Goal: Transaction & Acquisition: Obtain resource

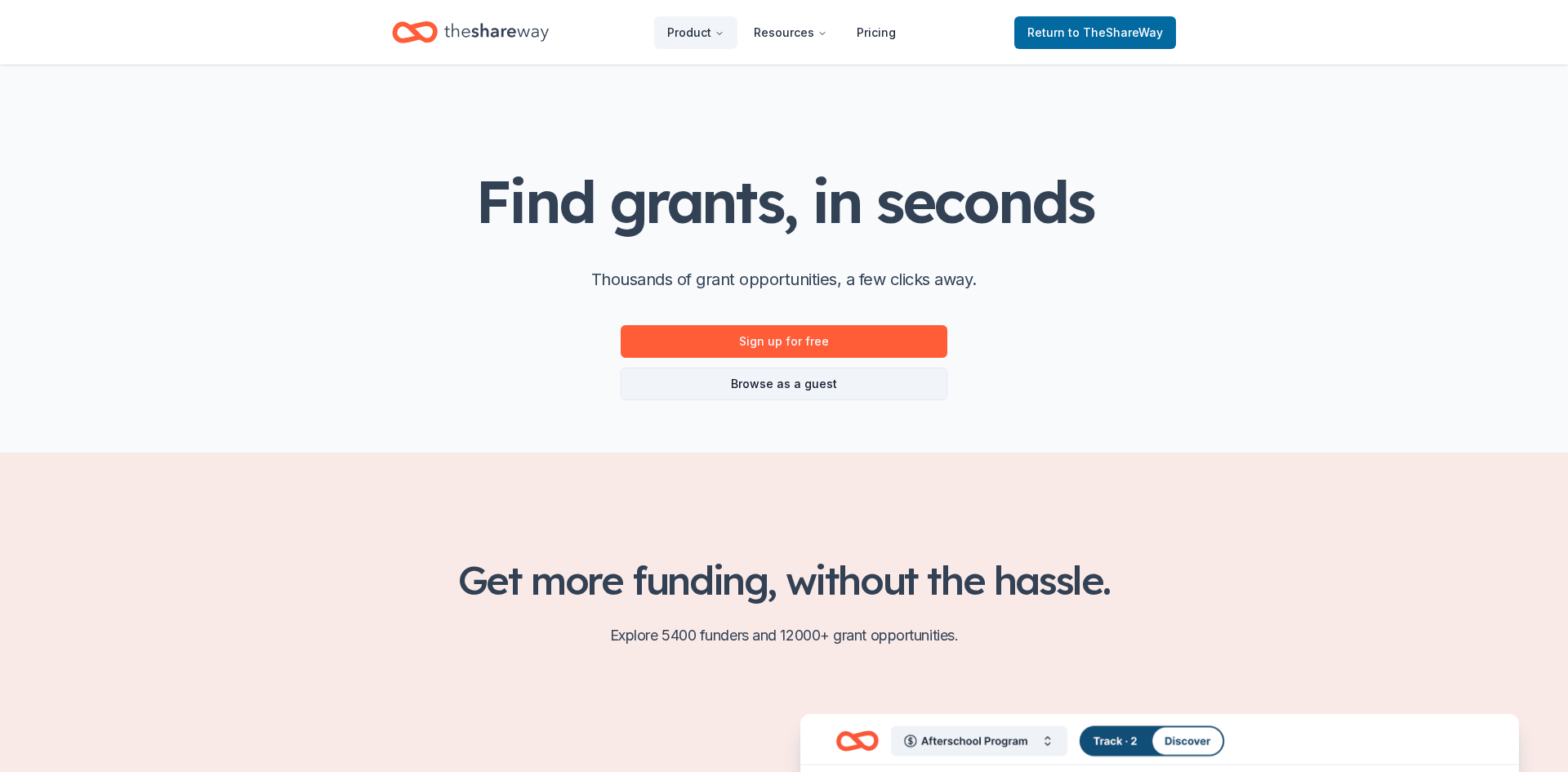
click at [784, 386] on link "Browse as a guest" at bounding box center [784, 384] width 327 height 33
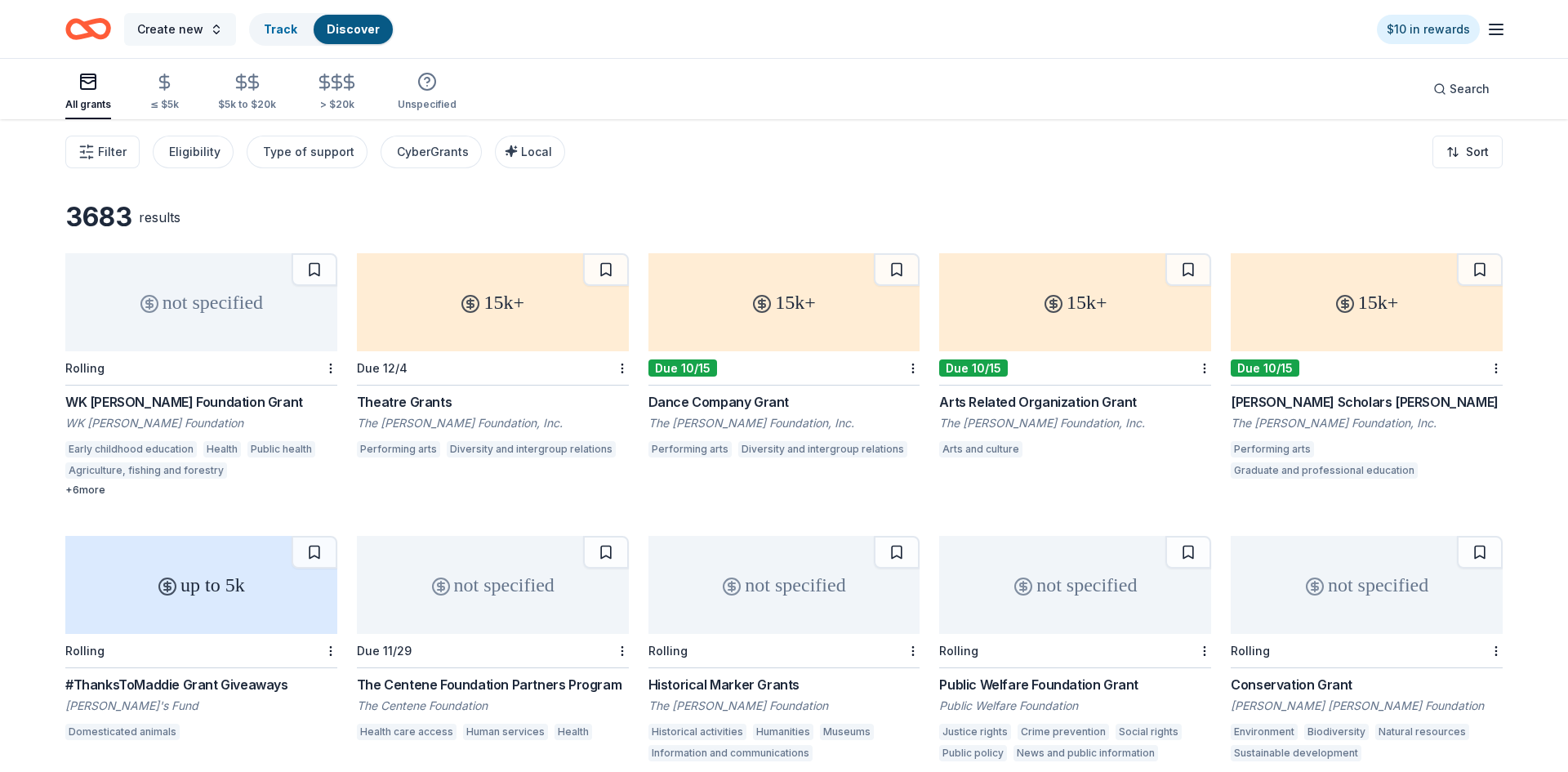
click at [187, 28] on span "Create new" at bounding box center [170, 29] width 66 height 20
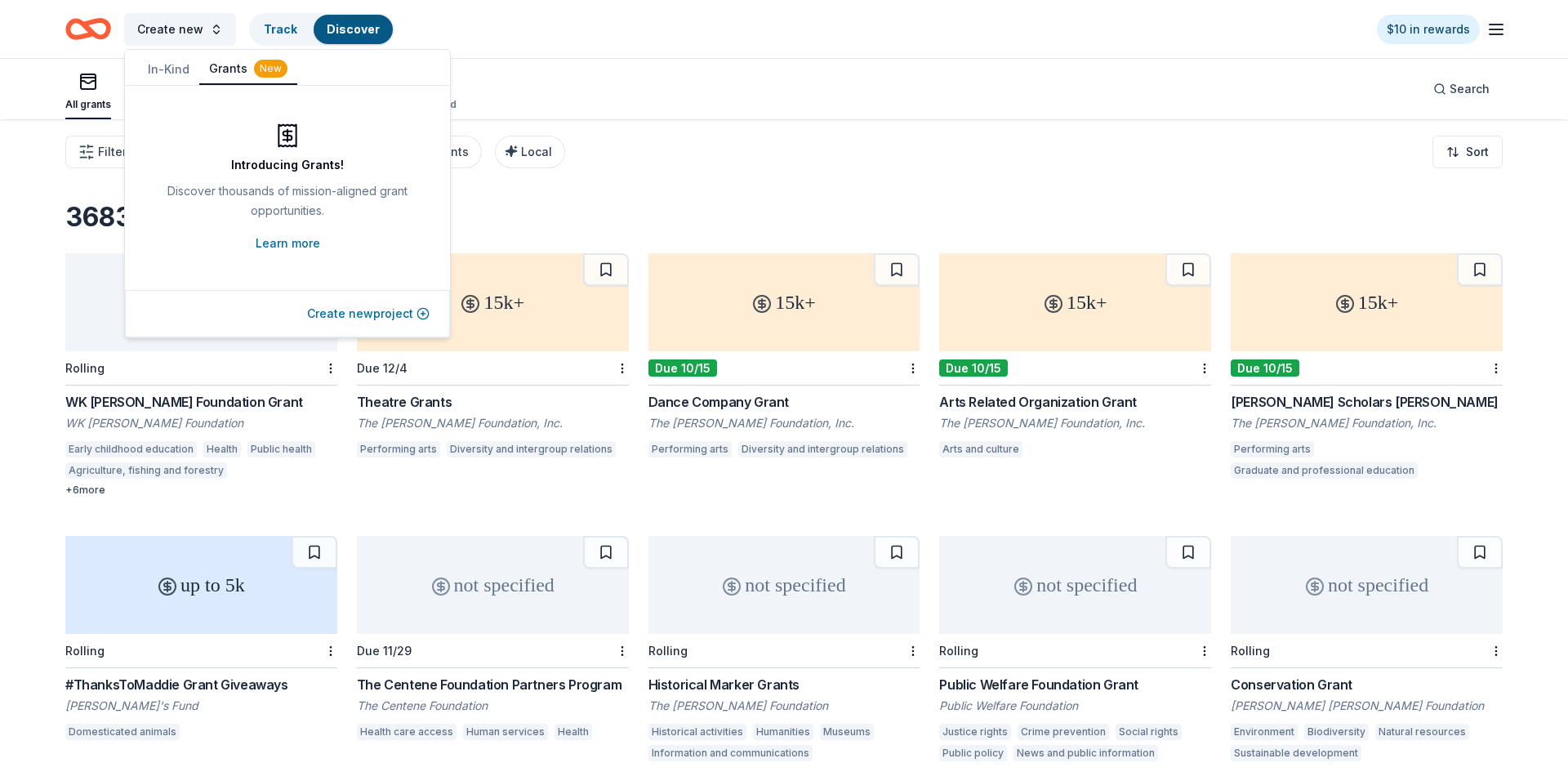
click at [334, 314] on button "Create new project" at bounding box center [368, 313] width 122 height 20
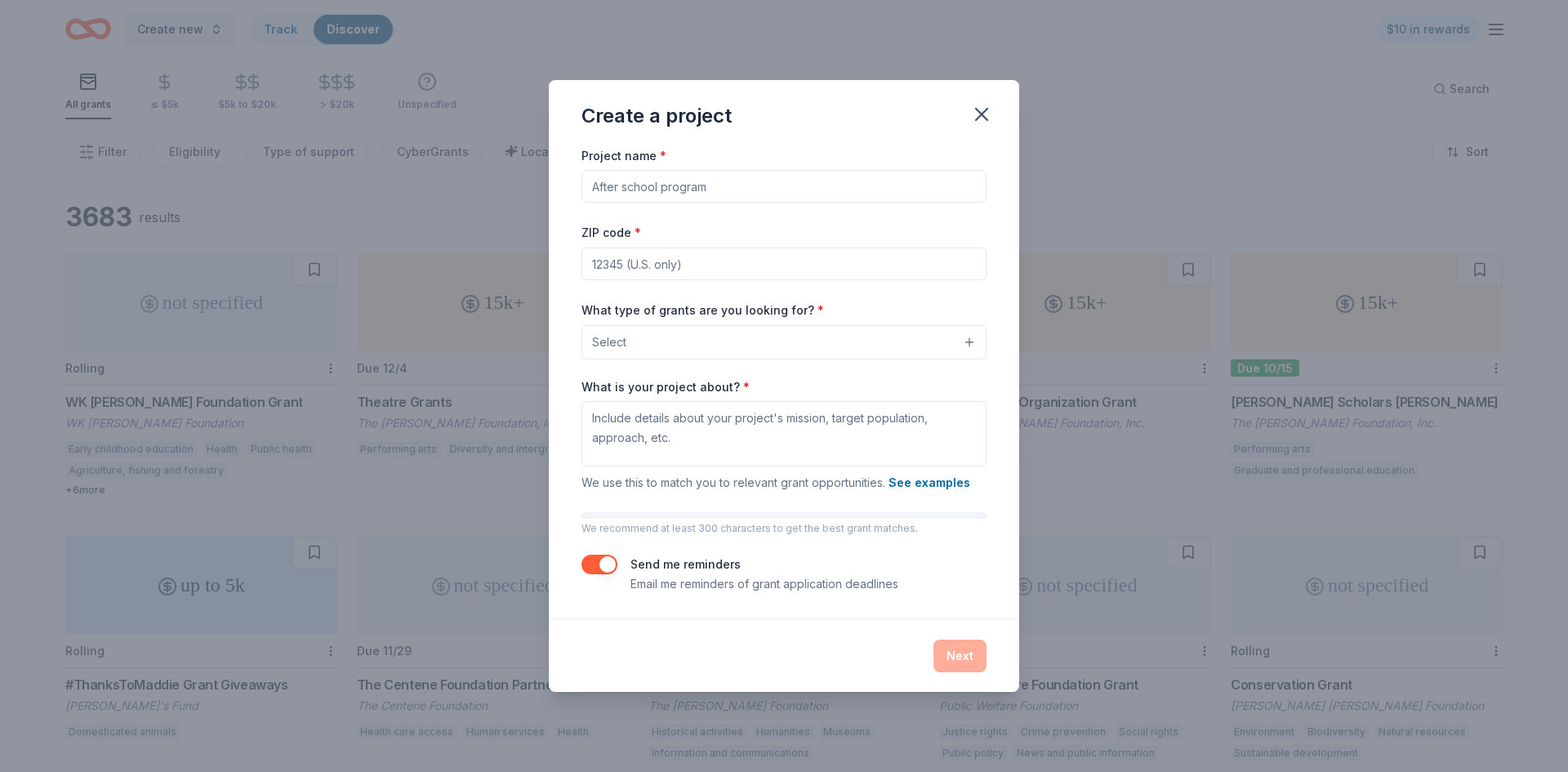
click at [671, 191] on input "Project name *" at bounding box center [784, 186] width 405 height 33
type input "Millburn EPIC"
click at [698, 260] on input "ZIP code *" at bounding box center [784, 264] width 405 height 33
type input "60083"
click at [724, 363] on div "Project name * Millburn EPIC ZIP code * 60083 What type of grants are you looki…" at bounding box center [784, 370] width 405 height 449
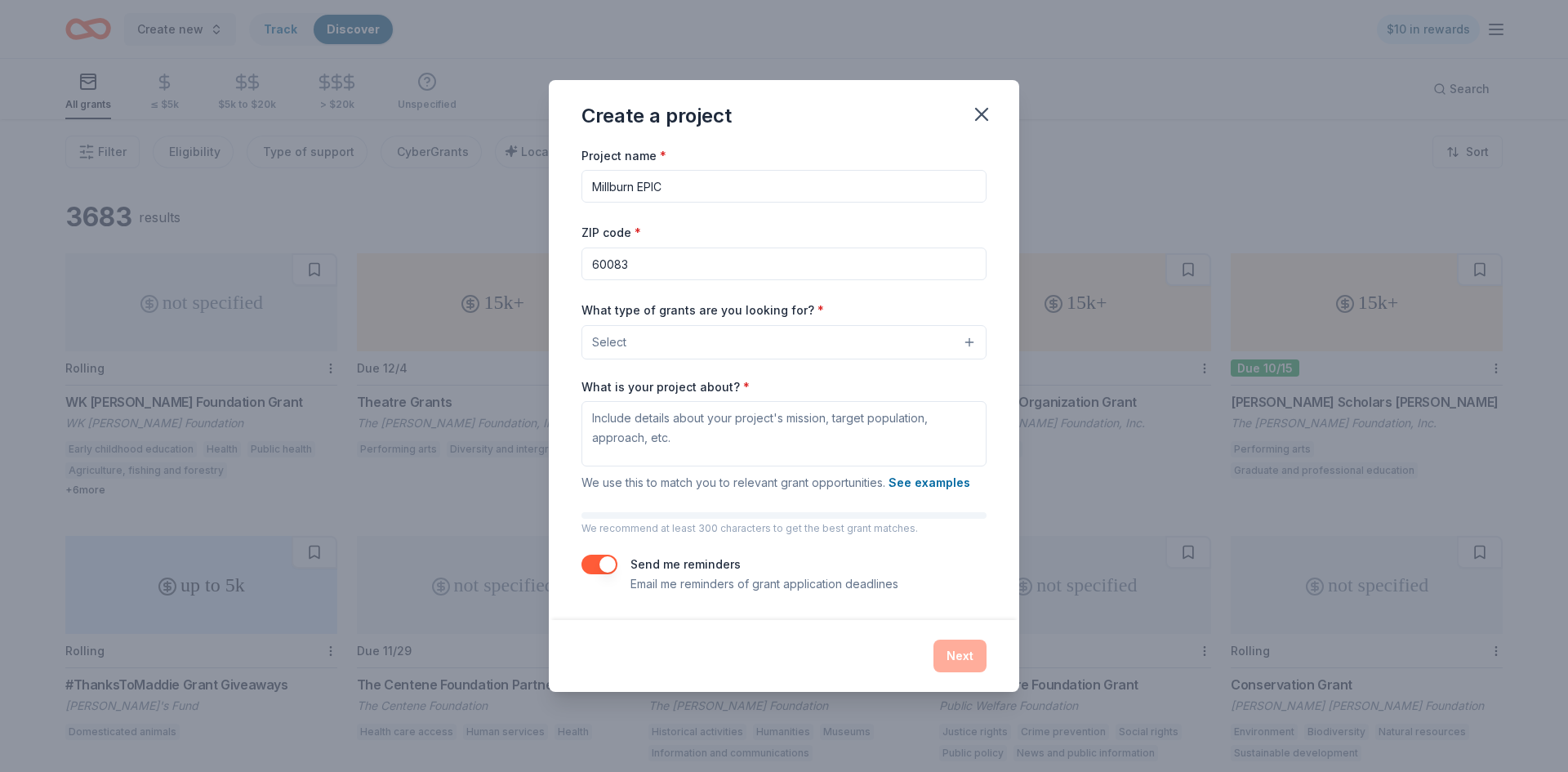
click at [716, 351] on button "Select" at bounding box center [784, 342] width 405 height 35
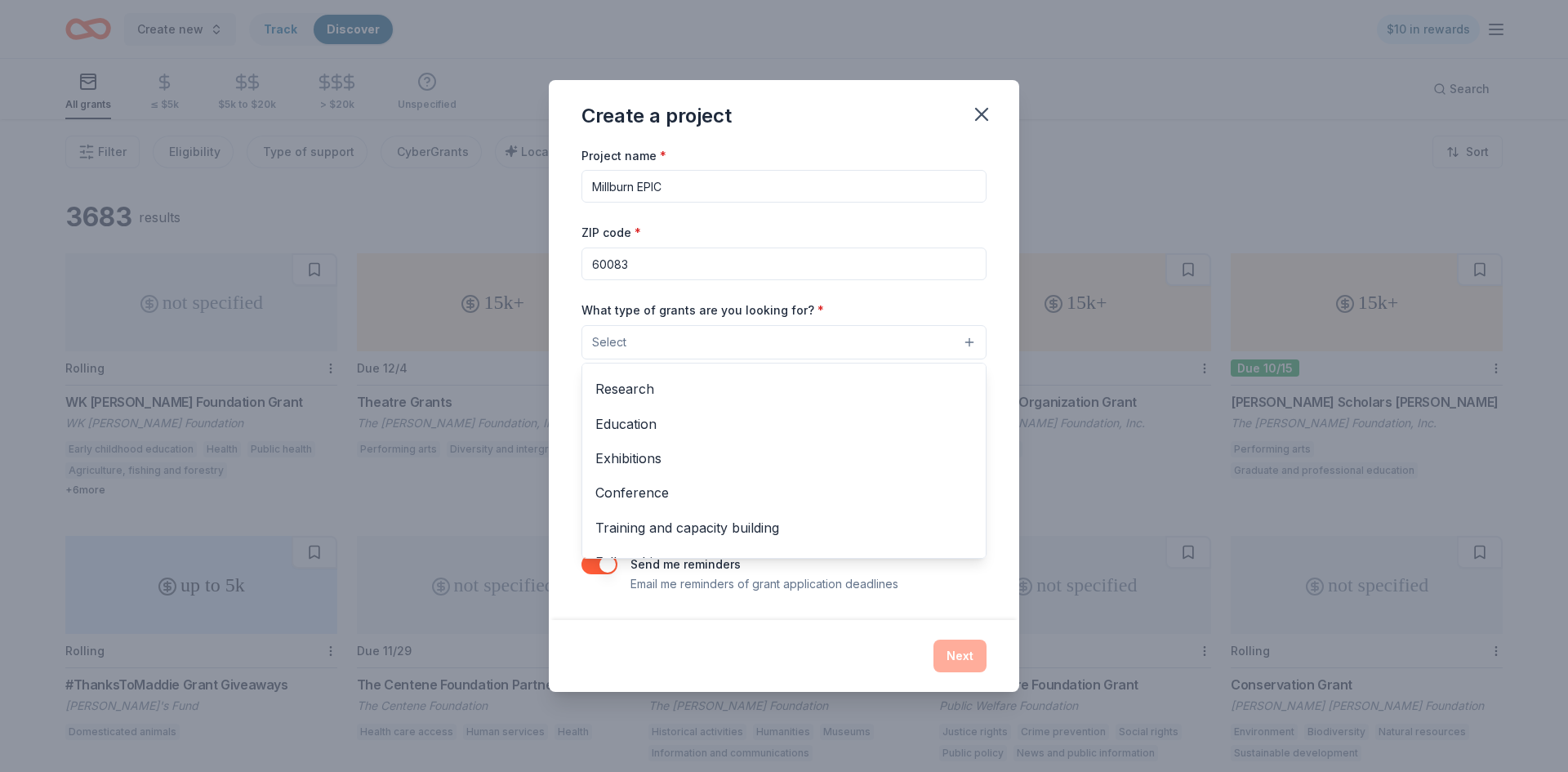
scroll to position [129, 0]
click at [878, 432] on span "Education" at bounding box center [784, 429] width 378 height 22
click at [734, 676] on div "Create a project Project name * Millburn EPIC ZIP code * 60083 What type of gra…" at bounding box center [784, 386] width 471 height 614
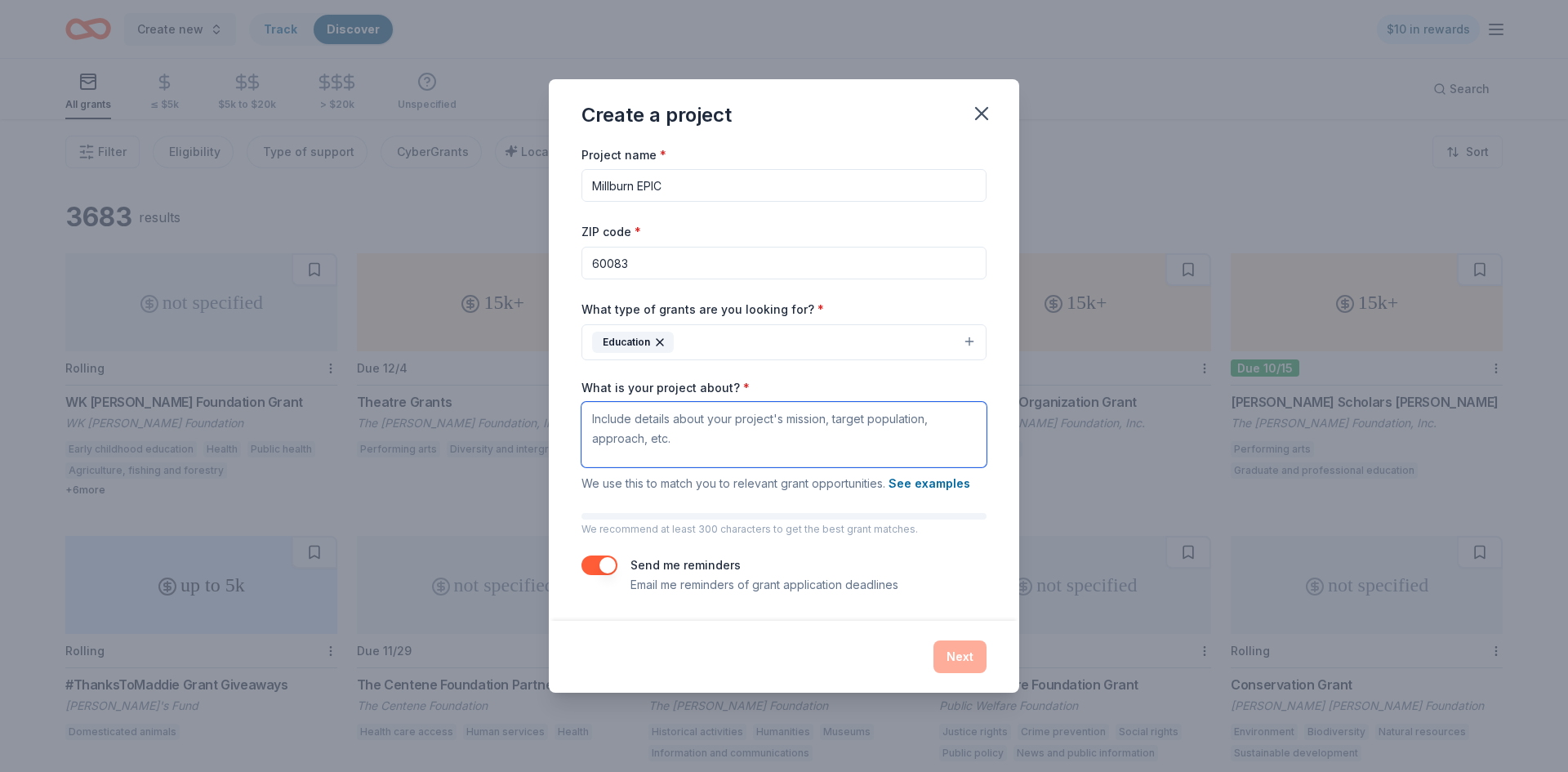
click at [684, 433] on textarea "What is your project about? *" at bounding box center [784, 435] width 405 height 66
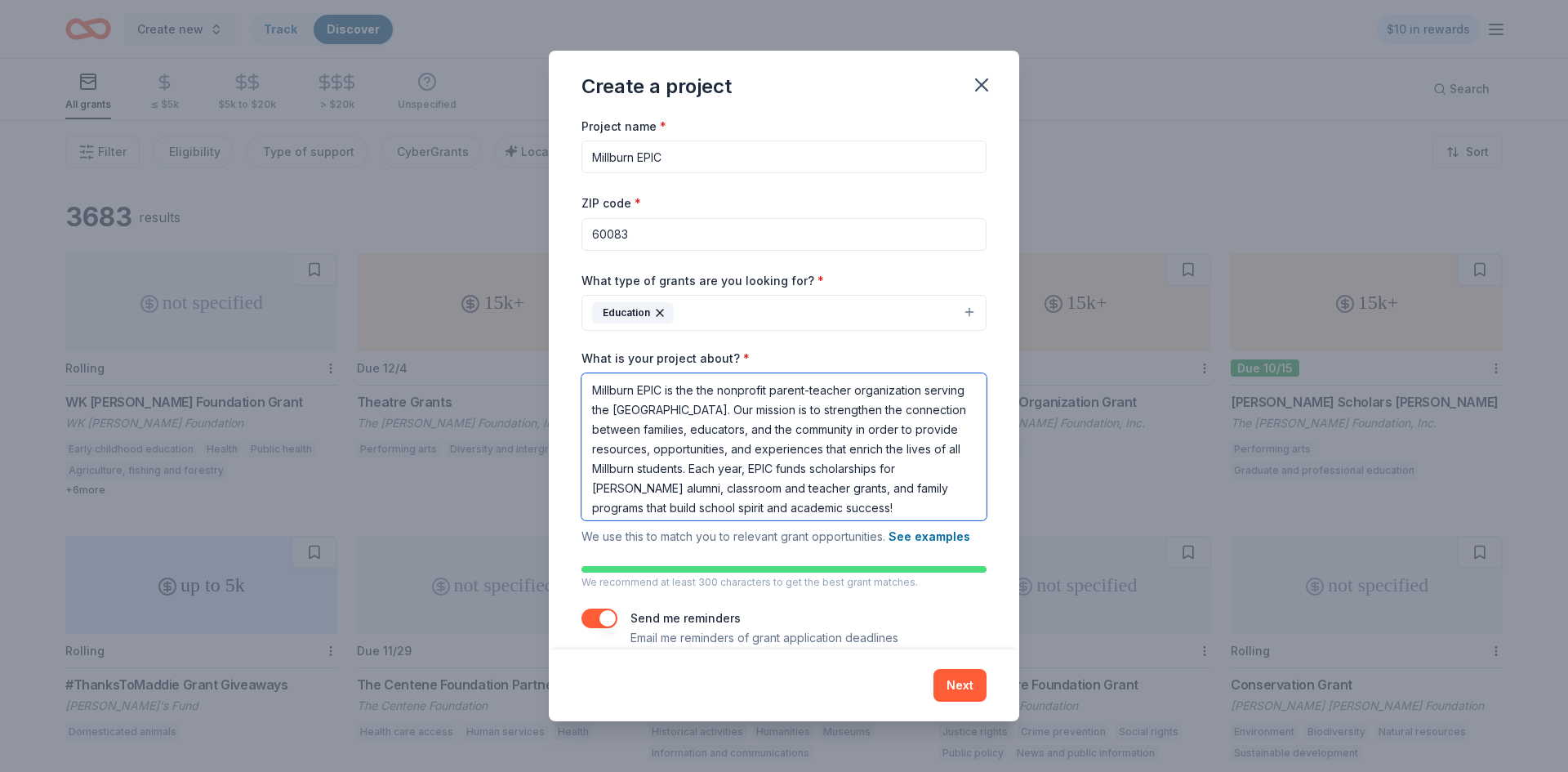
type textarea "Millburn EPIC is the the nonprofit parent-teacher organization serving the Mill…"
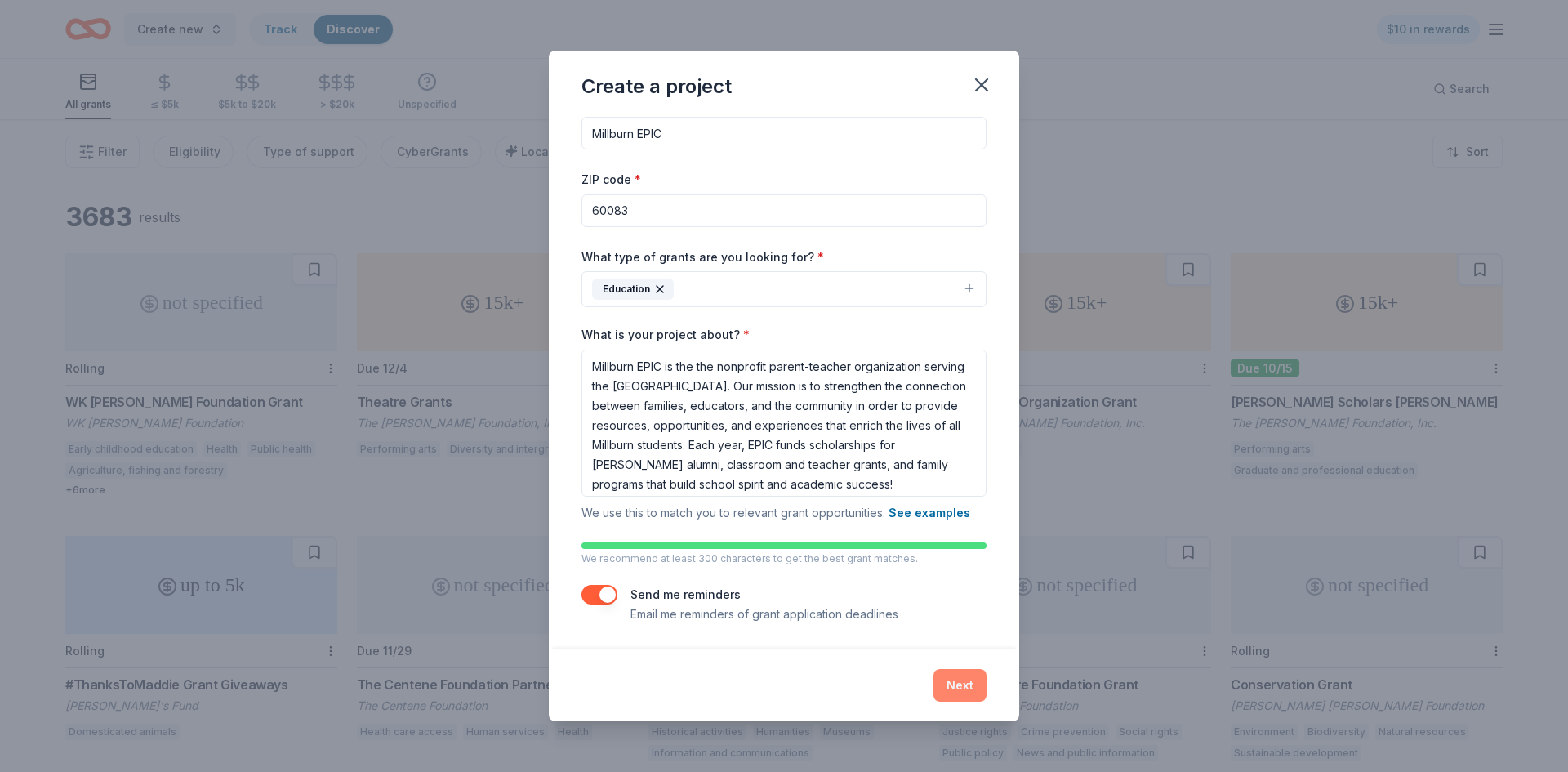
click at [956, 679] on button "Next" at bounding box center [960, 686] width 53 height 33
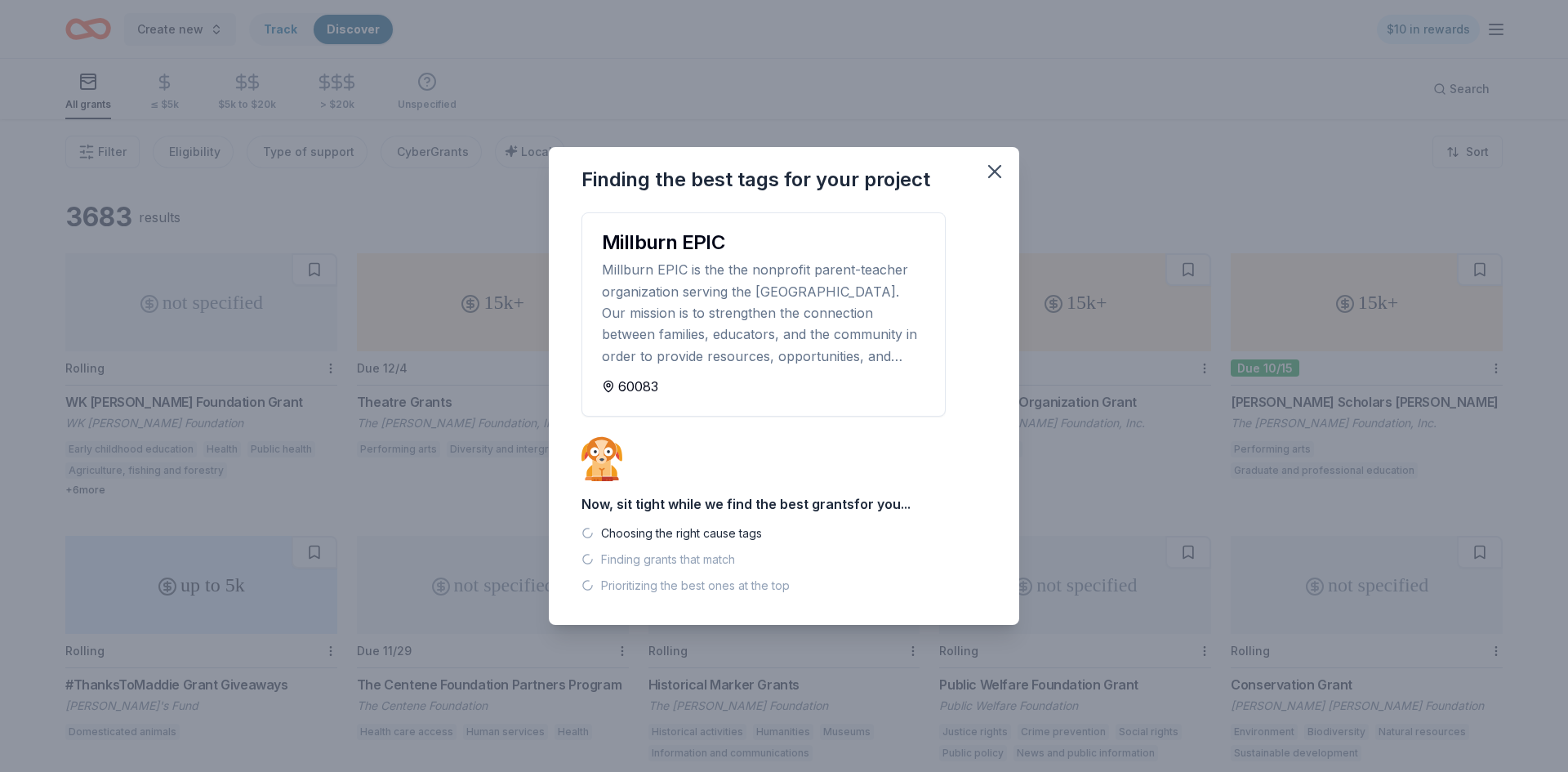
scroll to position [0, 0]
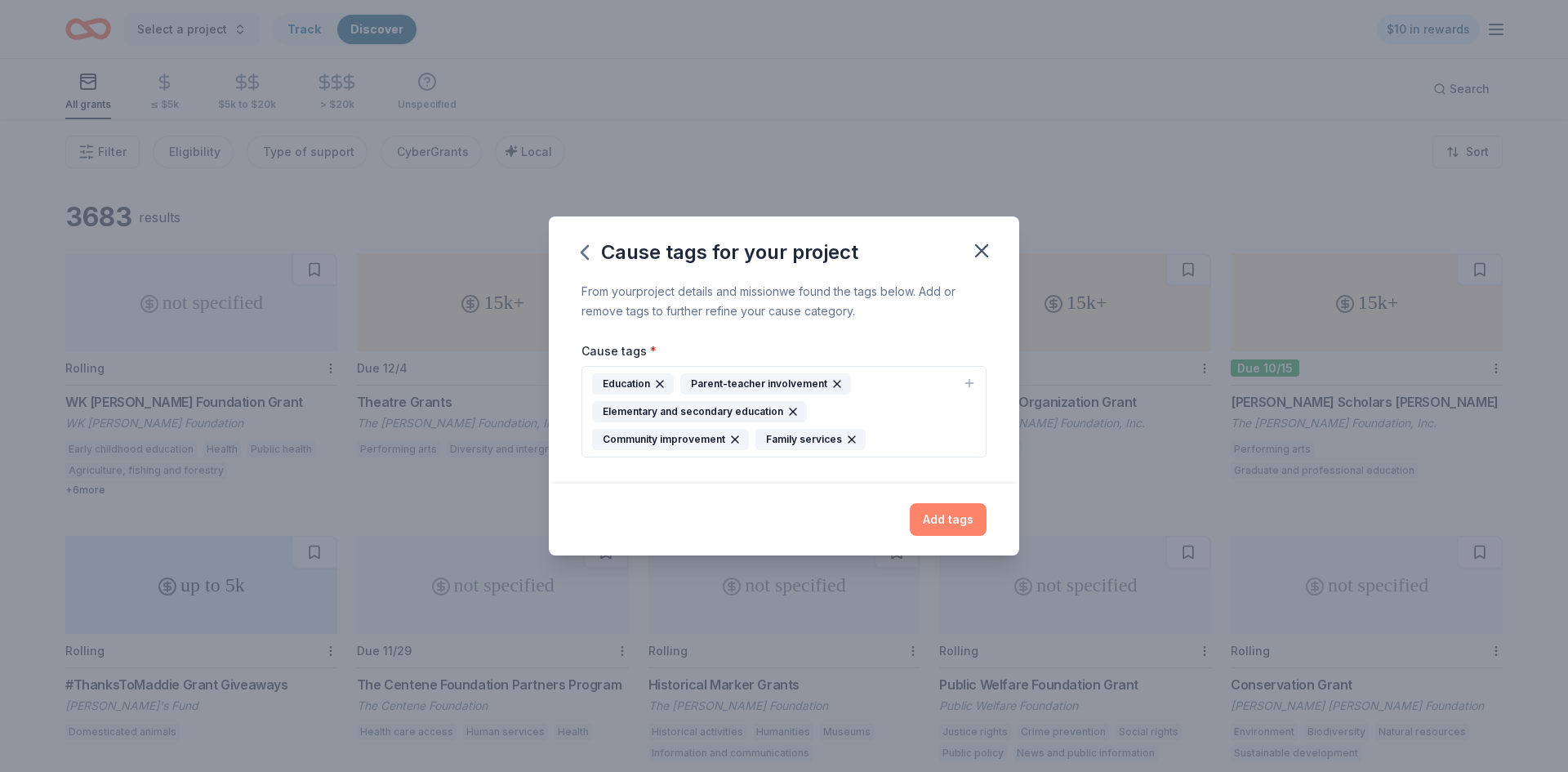
click at [954, 518] on button "Add tags" at bounding box center [947, 520] width 77 height 33
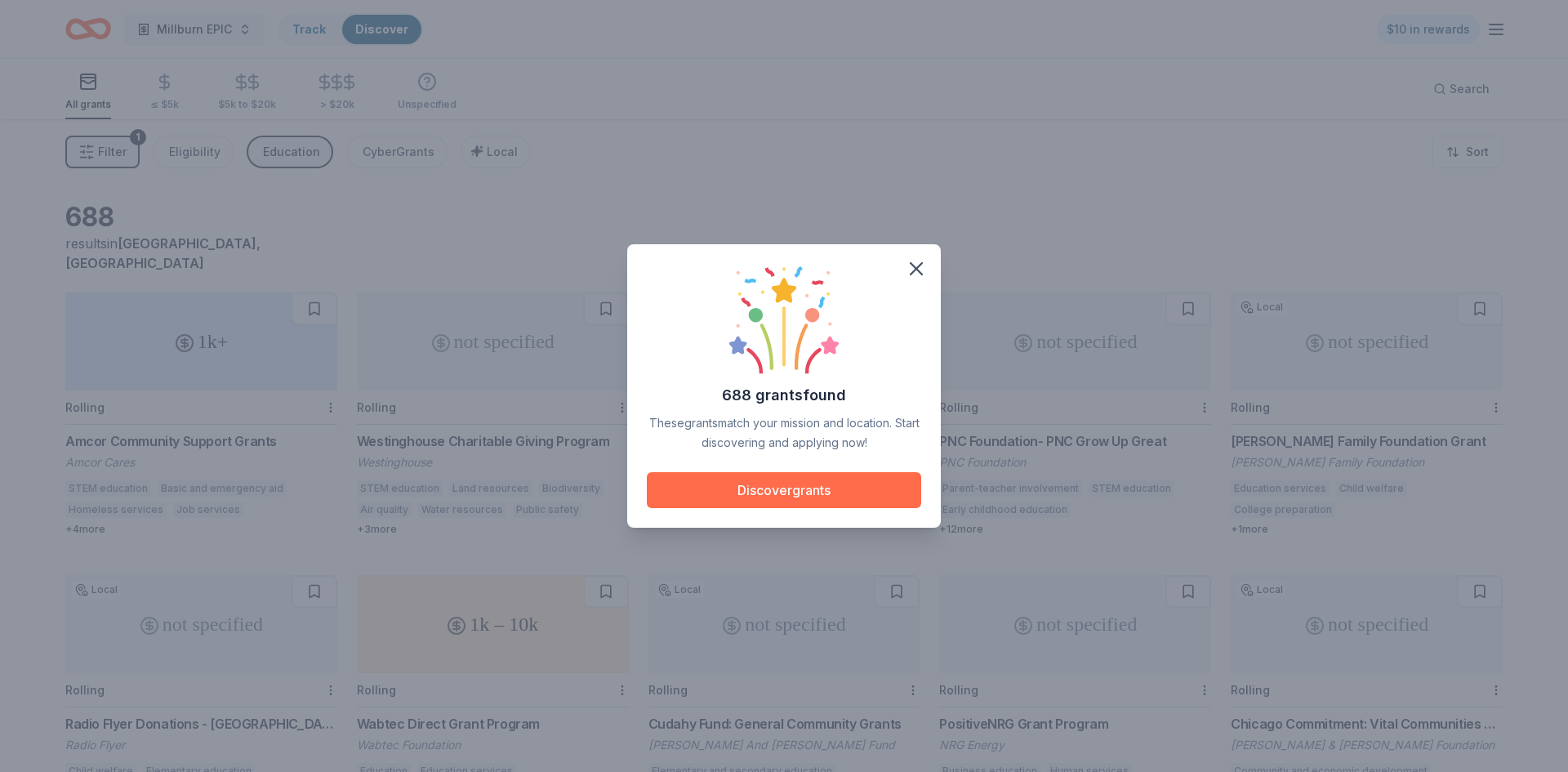
click at [810, 497] on button "Discover grants" at bounding box center [784, 491] width 274 height 36
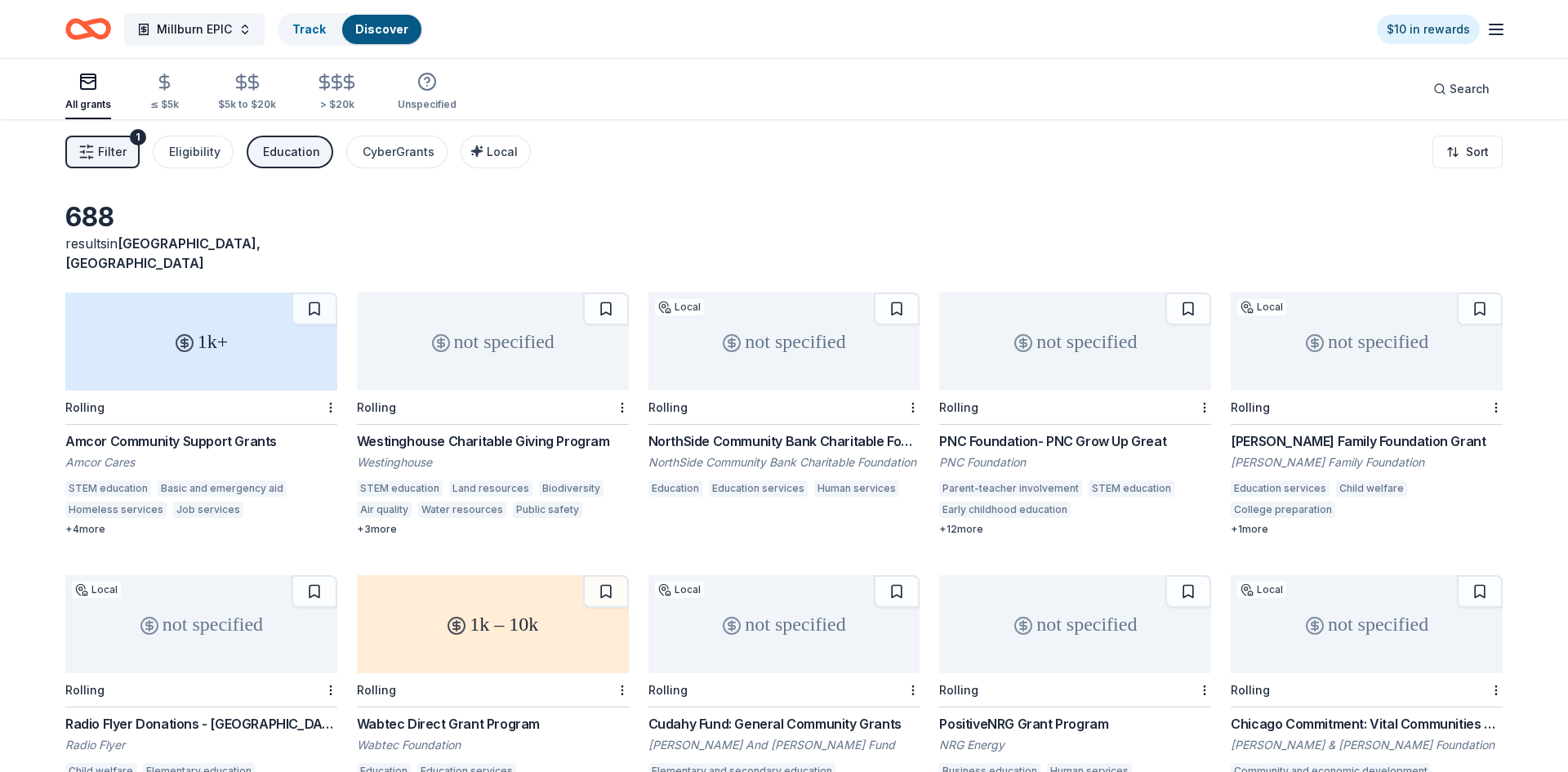
click at [203, 331] on div "1k+" at bounding box center [202, 342] width 272 height 98
click at [819, 331] on div "not specified" at bounding box center [784, 342] width 272 height 98
click at [1061, 342] on div "not specified" at bounding box center [1076, 342] width 272 height 98
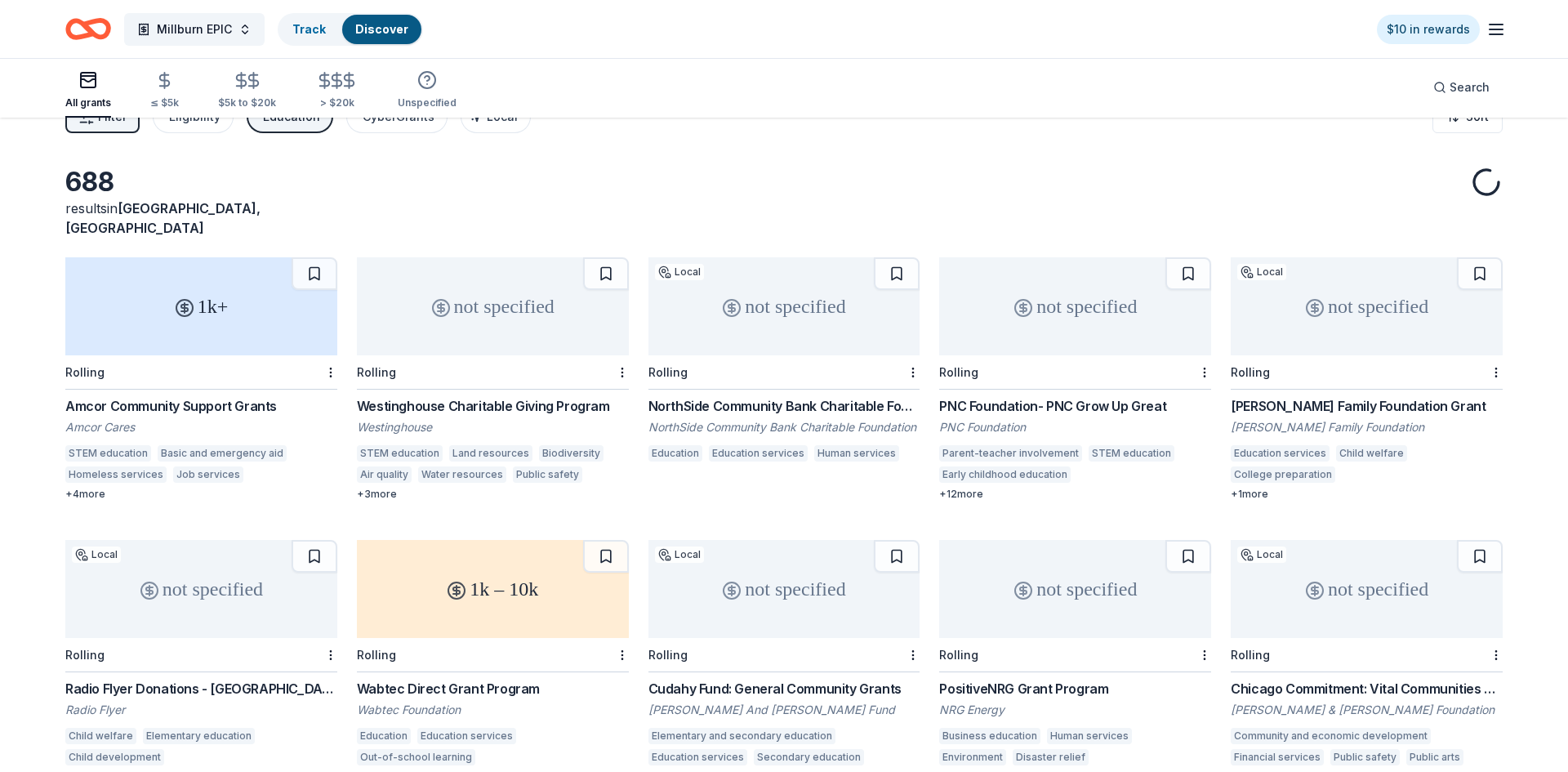
scroll to position [97, 0]
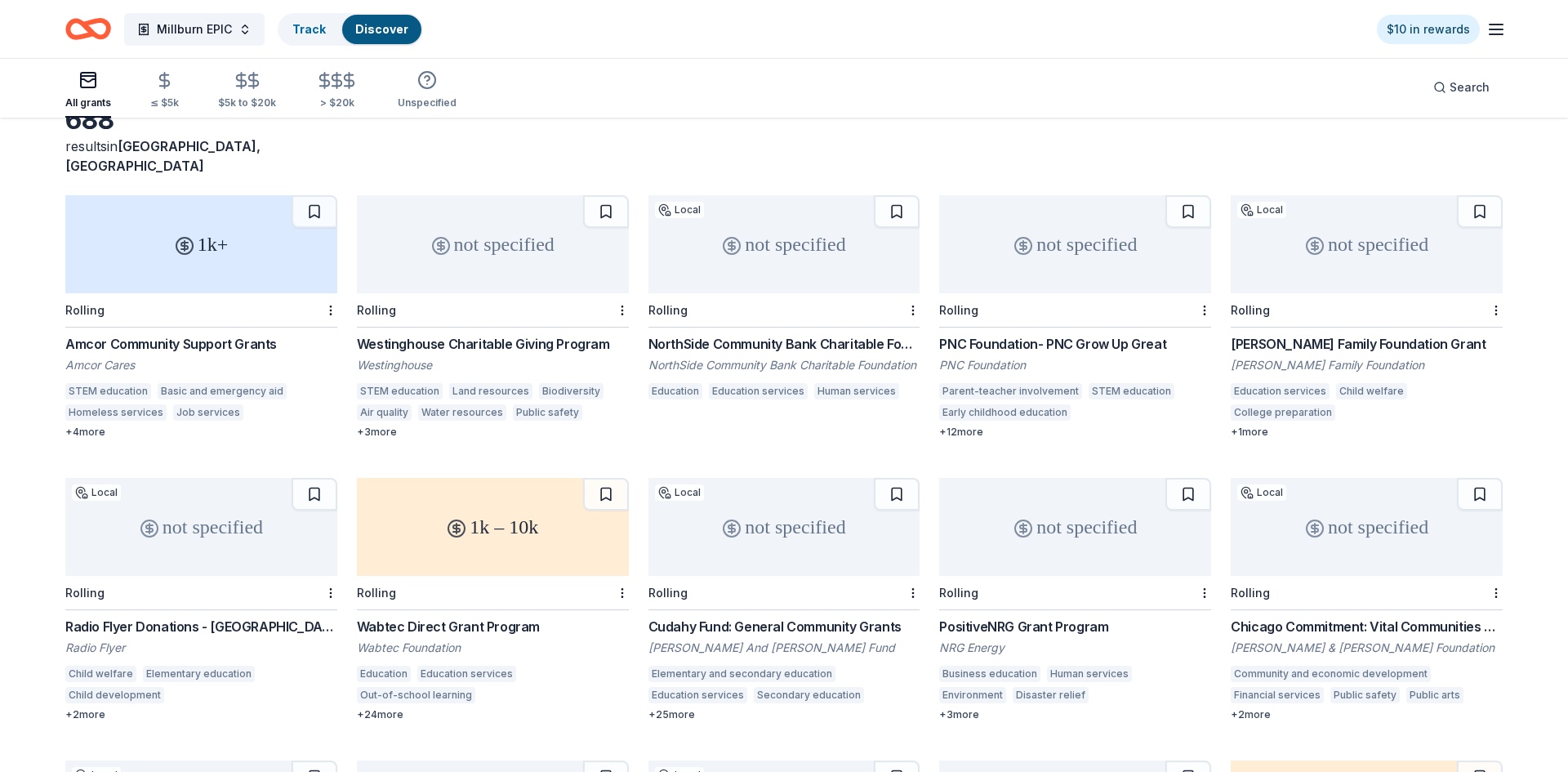
click at [201, 543] on div "not specified" at bounding box center [202, 527] width 272 height 98
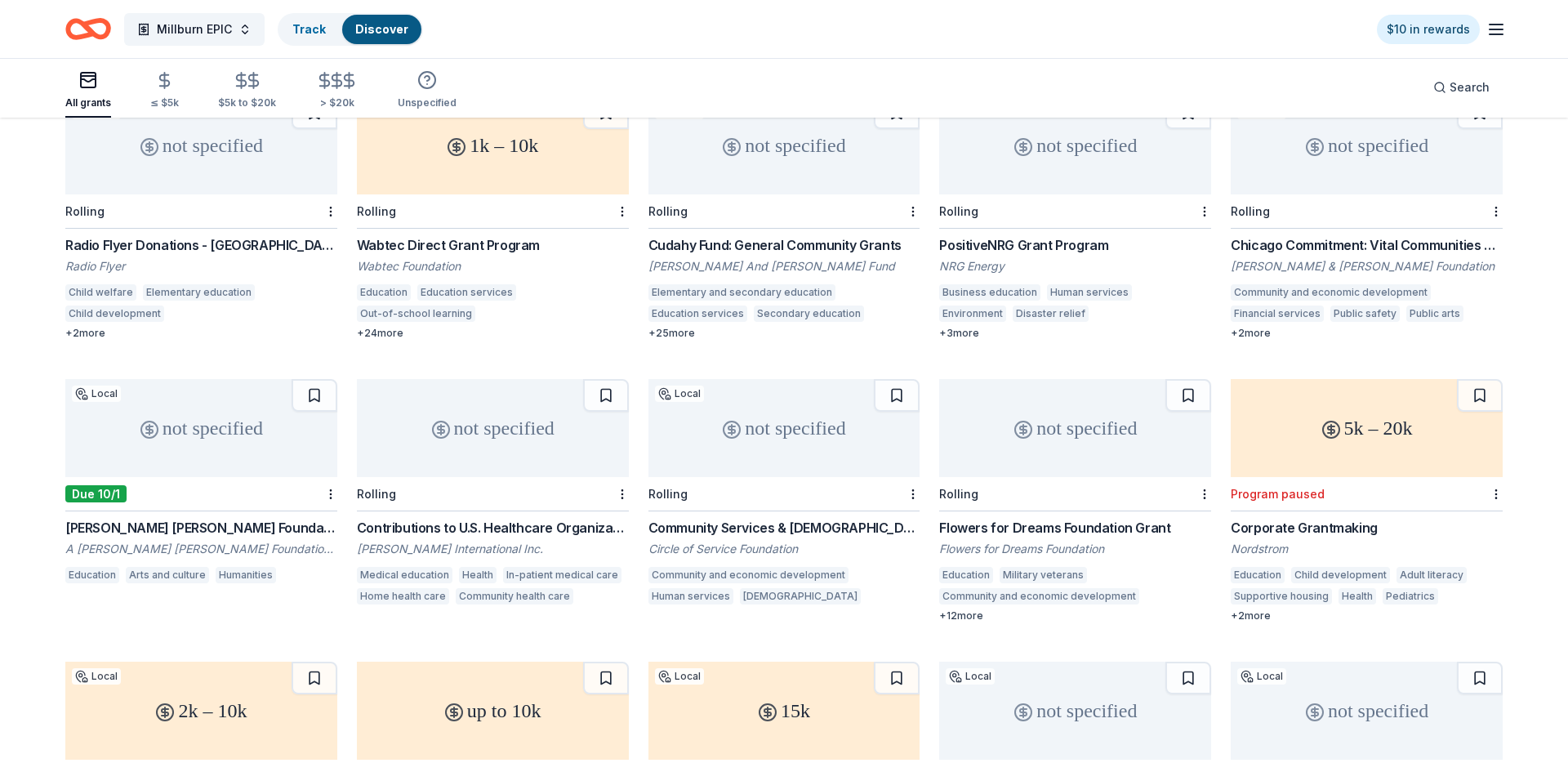
scroll to position [503, 0]
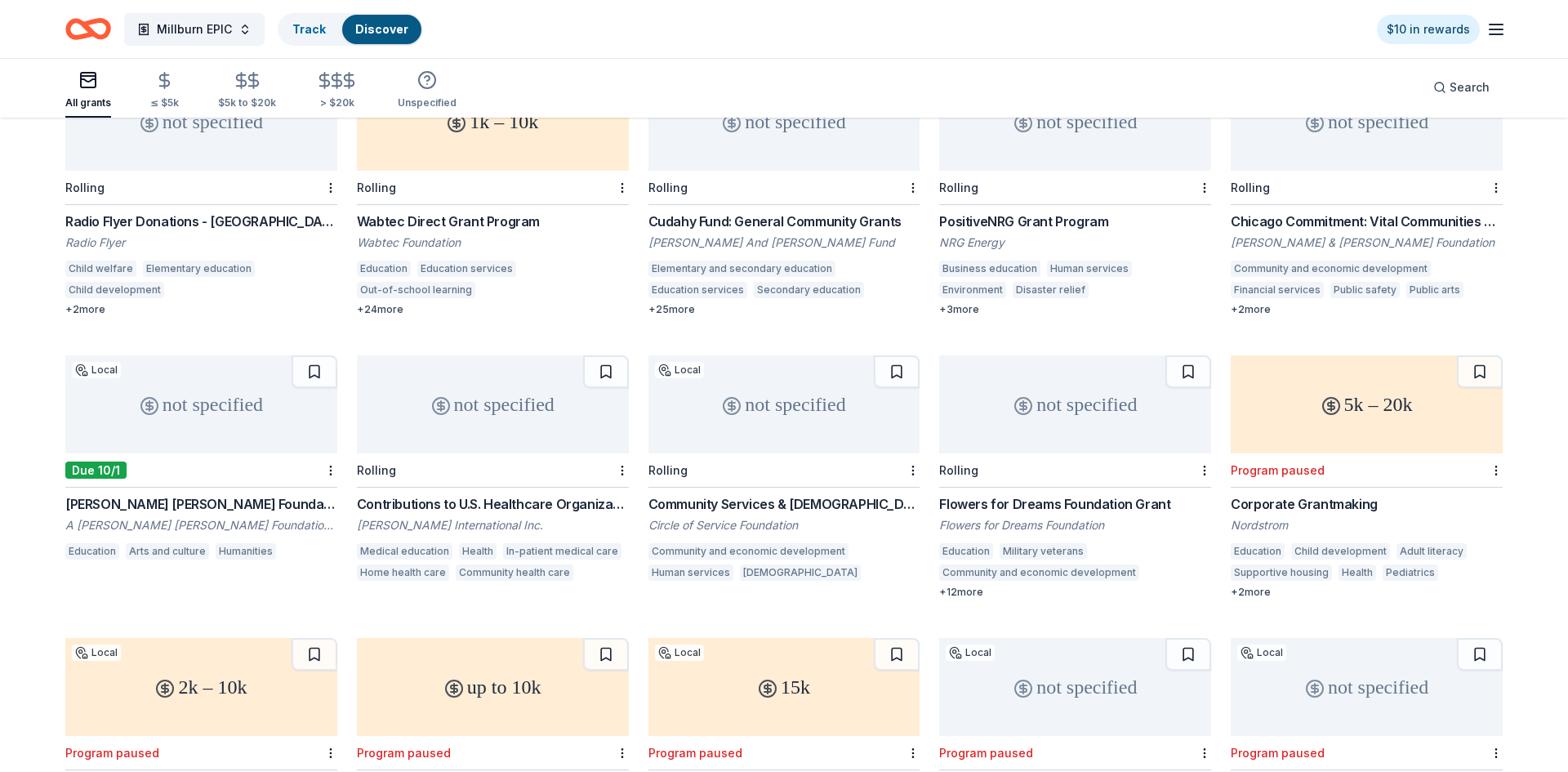
click at [1270, 416] on div "5k – 20k" at bounding box center [1367, 405] width 272 height 98
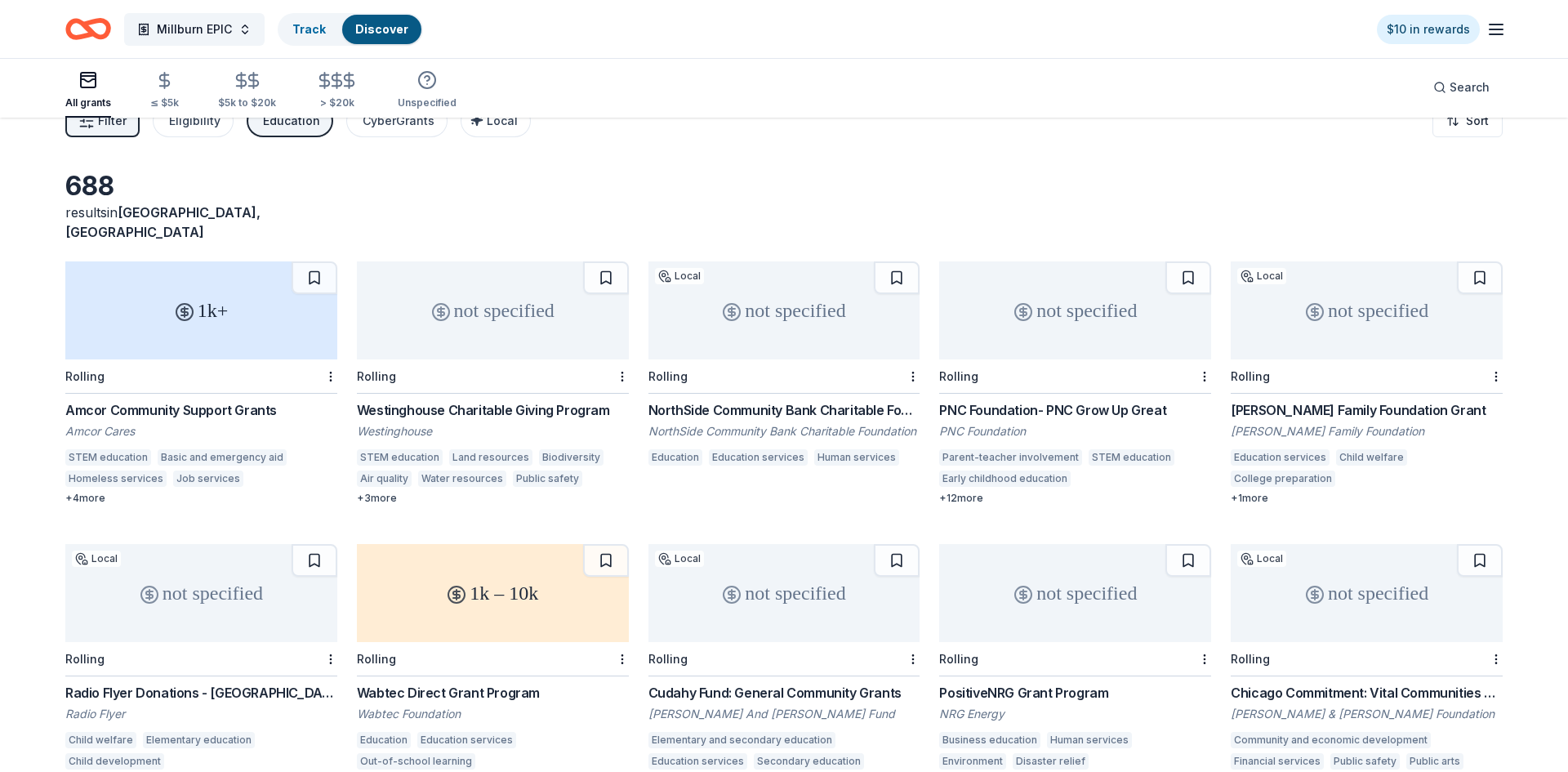
scroll to position [0, 0]
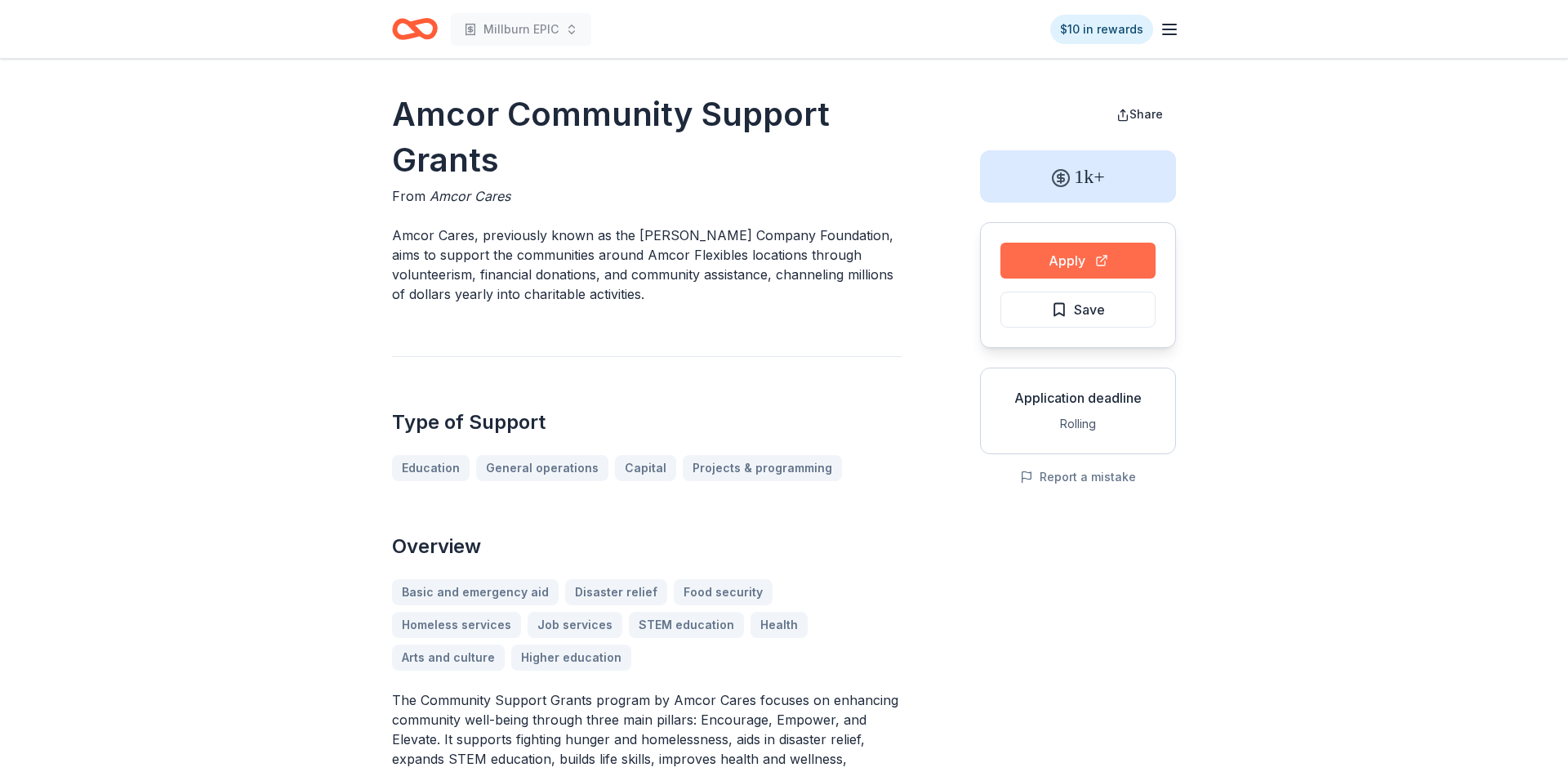
click at [1048, 250] on button "Apply" at bounding box center [1078, 260] width 155 height 36
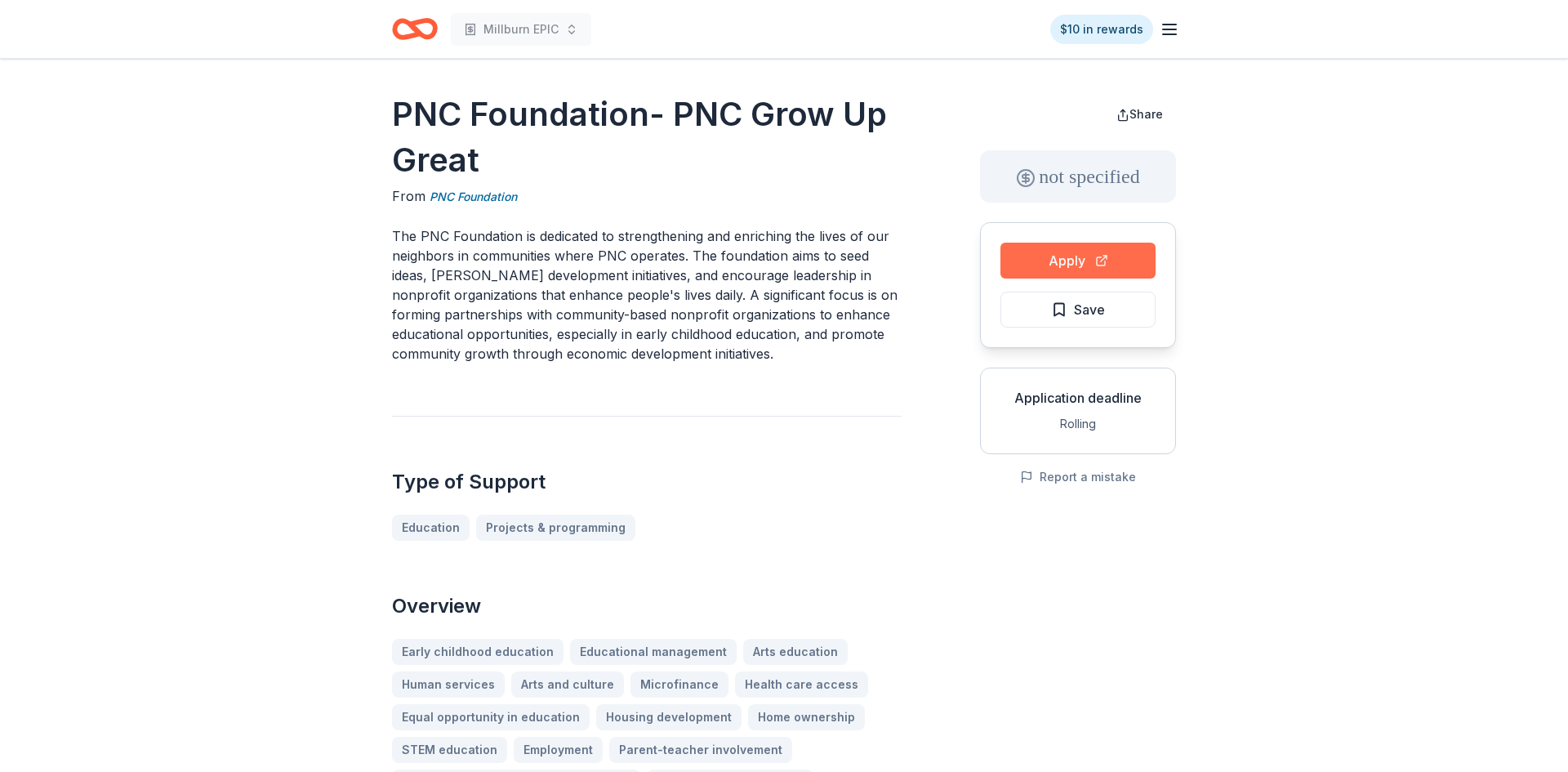
click at [1025, 270] on button "Apply" at bounding box center [1078, 260] width 155 height 36
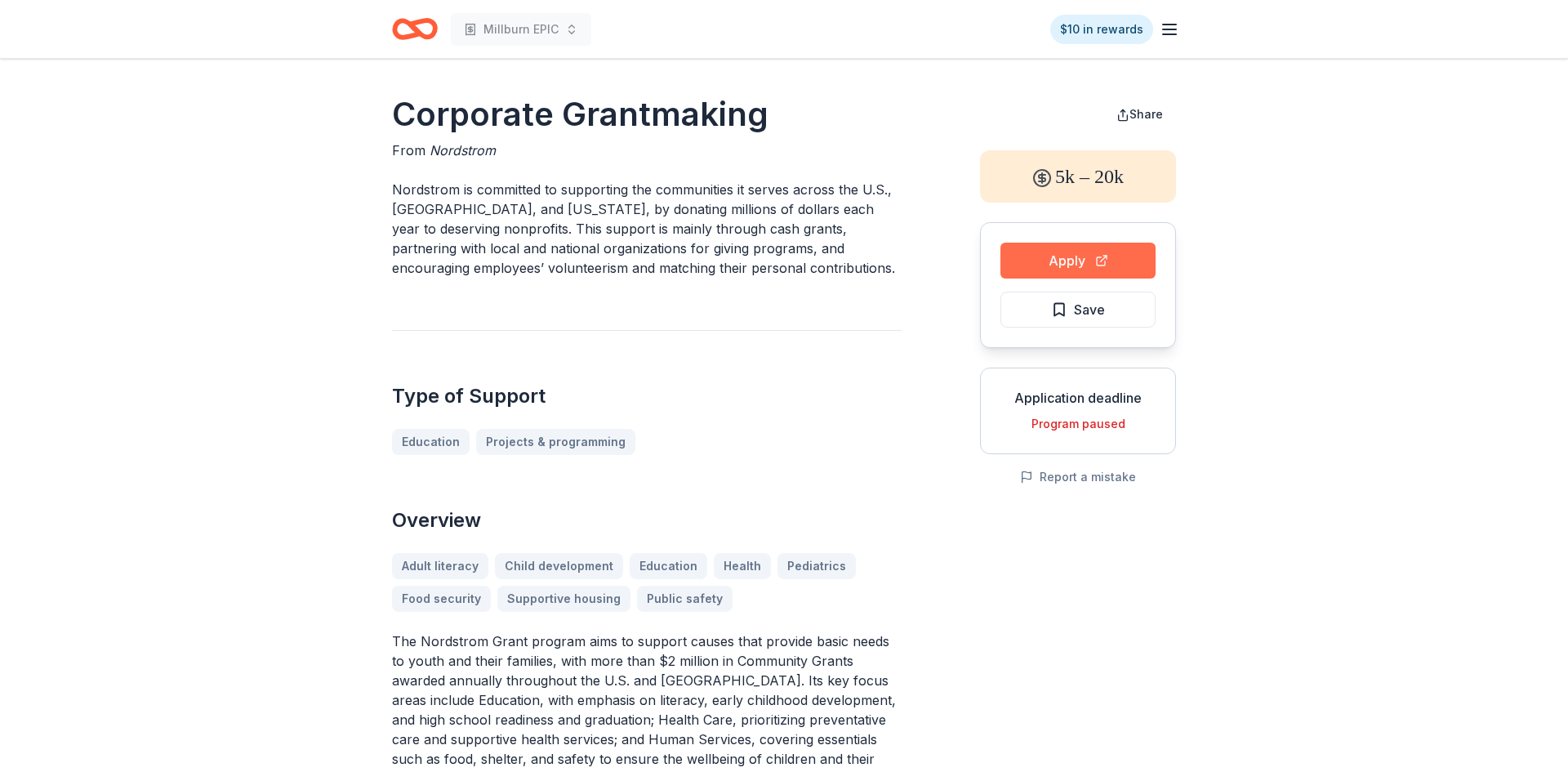
click at [1076, 254] on button "Apply" at bounding box center [1078, 260] width 155 height 36
